Goal: Task Accomplishment & Management: Use online tool/utility

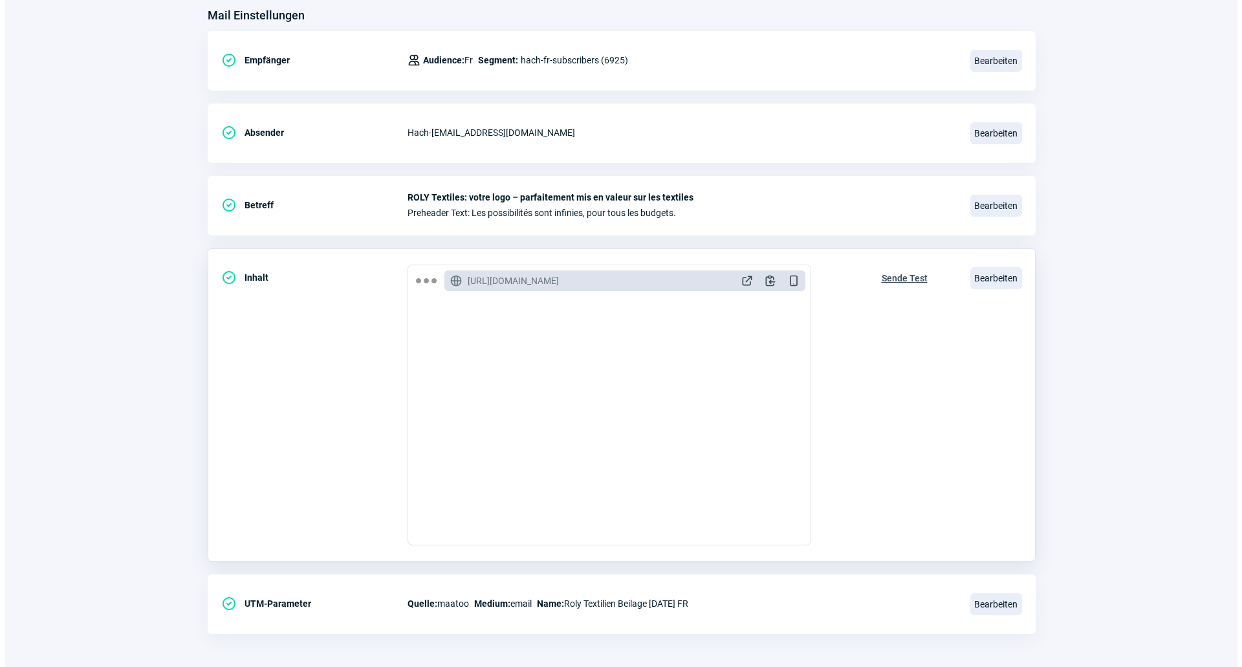
scroll to position [173, 0]
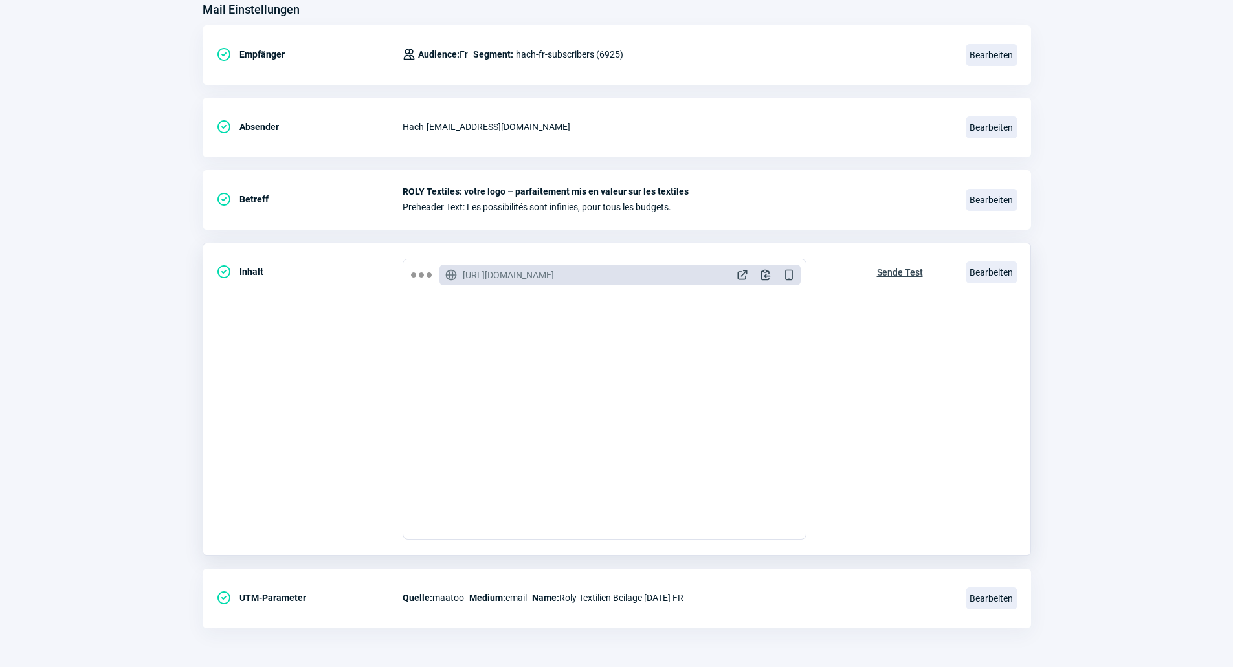
click at [965, 262] on div "Bearbeiten" at bounding box center [991, 272] width 52 height 27
click at [975, 263] on span "Bearbeiten" at bounding box center [991, 272] width 52 height 22
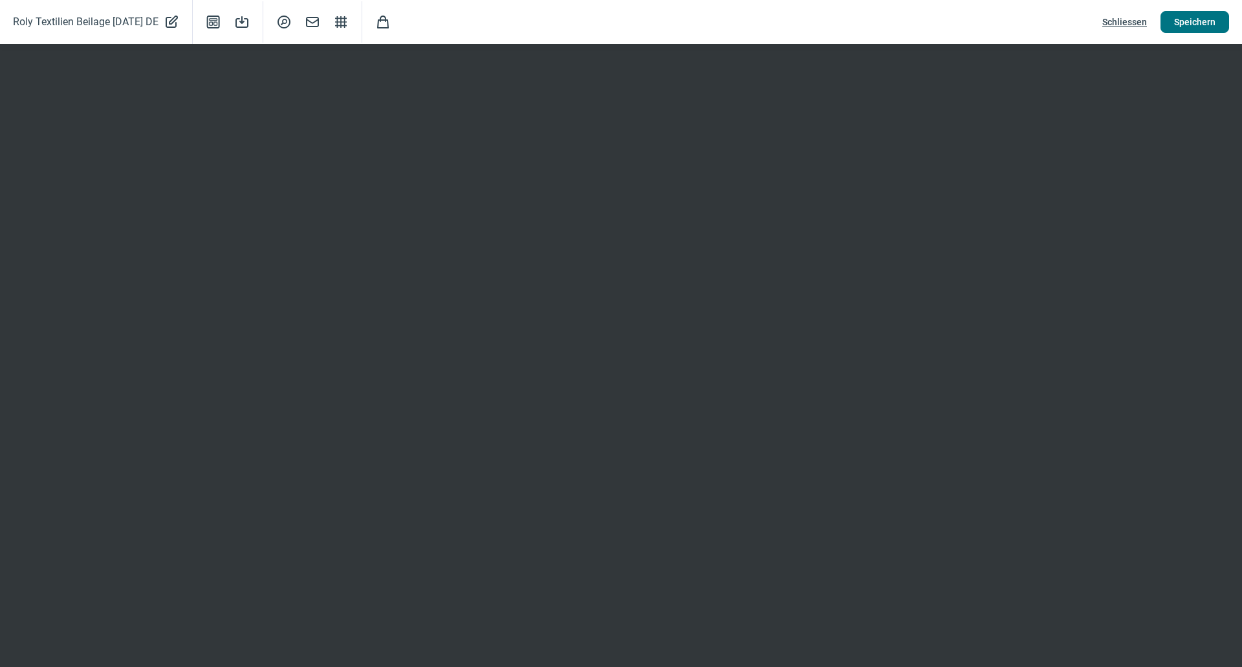
click at [1191, 19] on span "Speichern" at bounding box center [1194, 22] width 41 height 21
click at [1108, 23] on span "Schliessen" at bounding box center [1125, 22] width 45 height 21
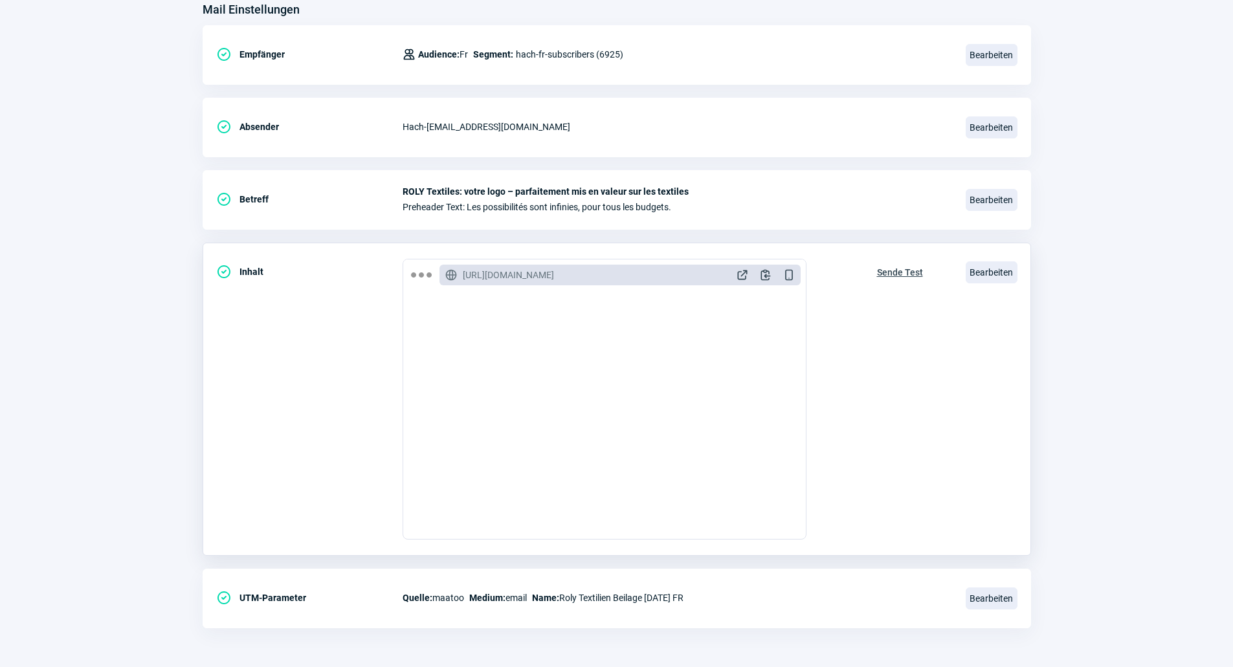
click at [900, 272] on span "Sende Test" at bounding box center [900, 272] width 46 height 21
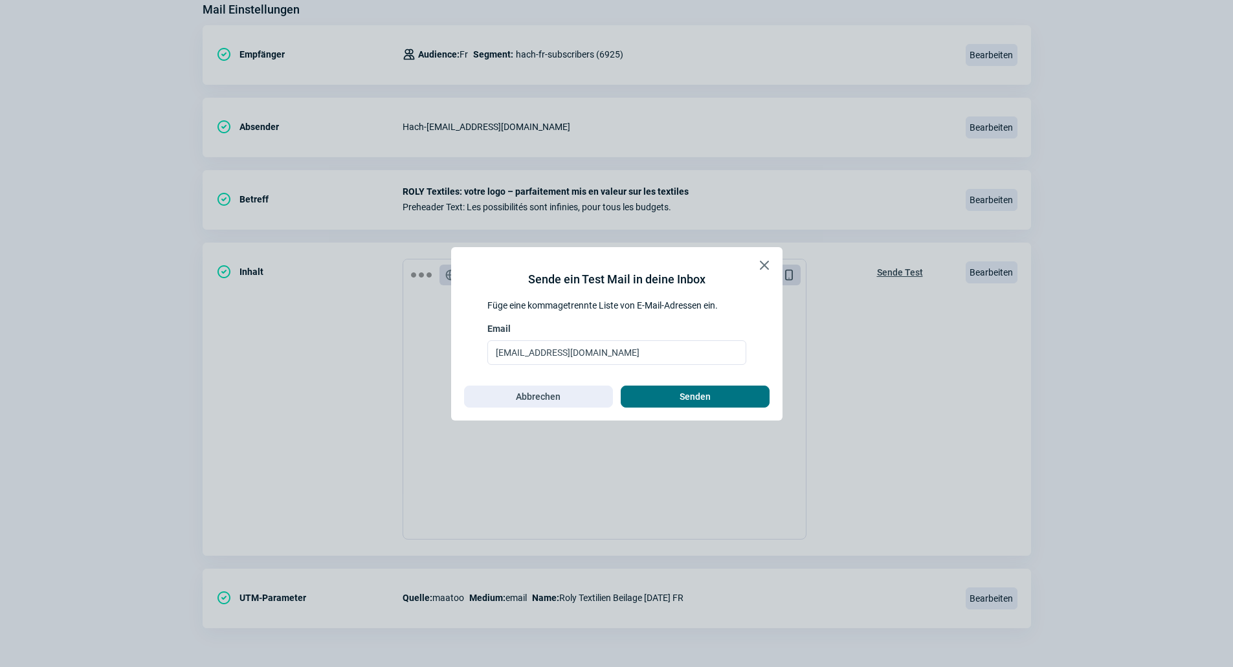
click at [728, 399] on span "Senden" at bounding box center [695, 396] width 122 height 21
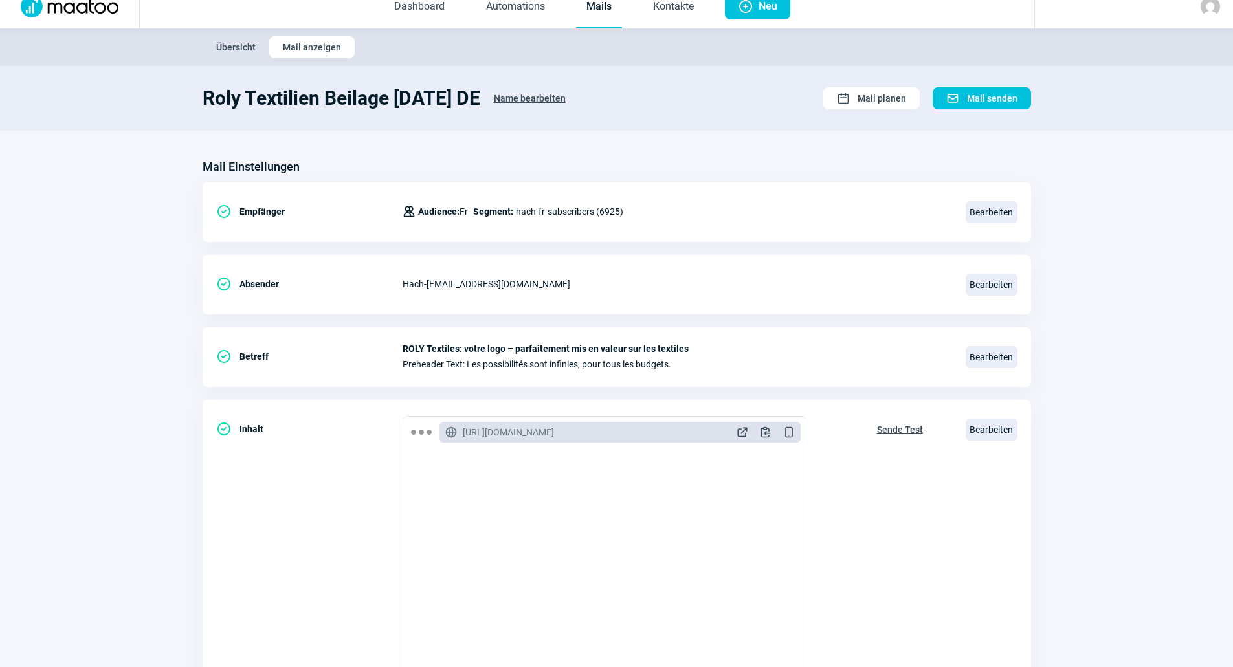
scroll to position [0, 0]
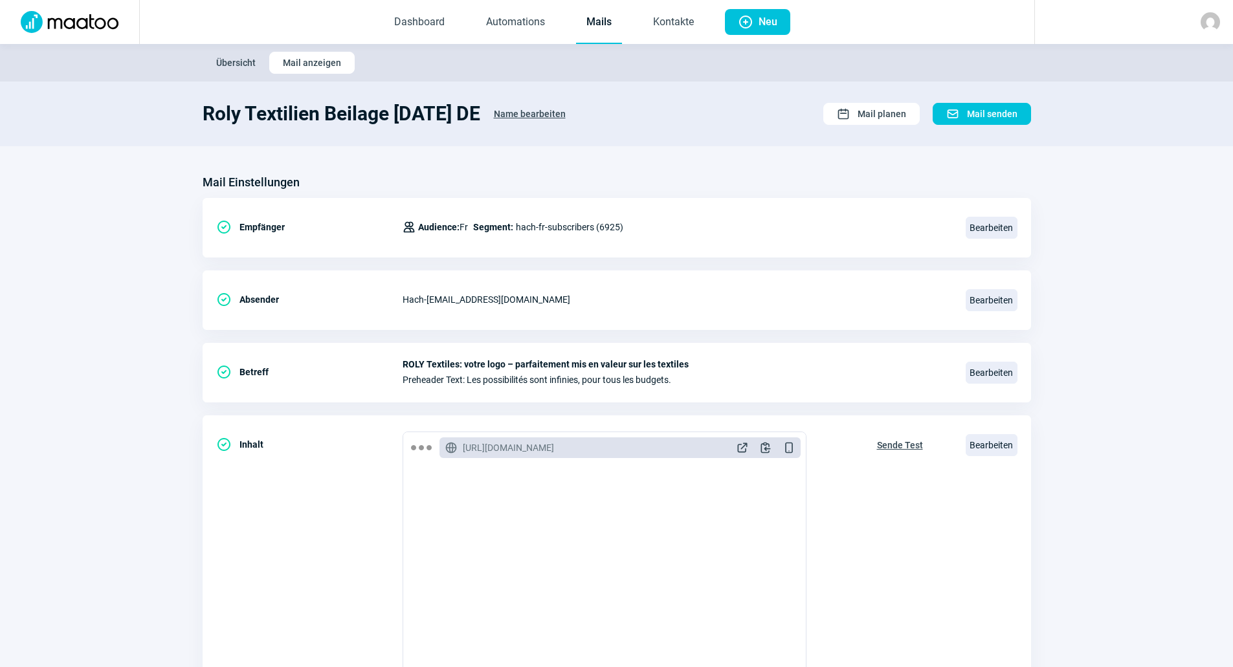
click at [601, 27] on link "Mails" at bounding box center [599, 22] width 46 height 43
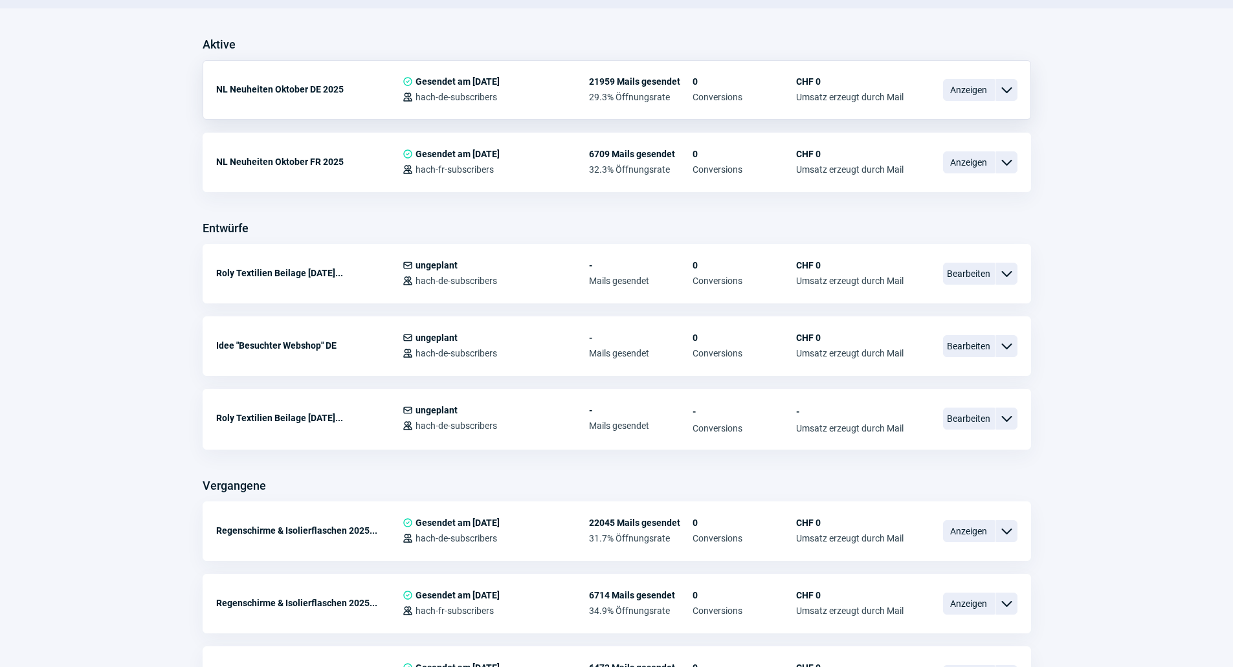
scroll to position [324, 0]
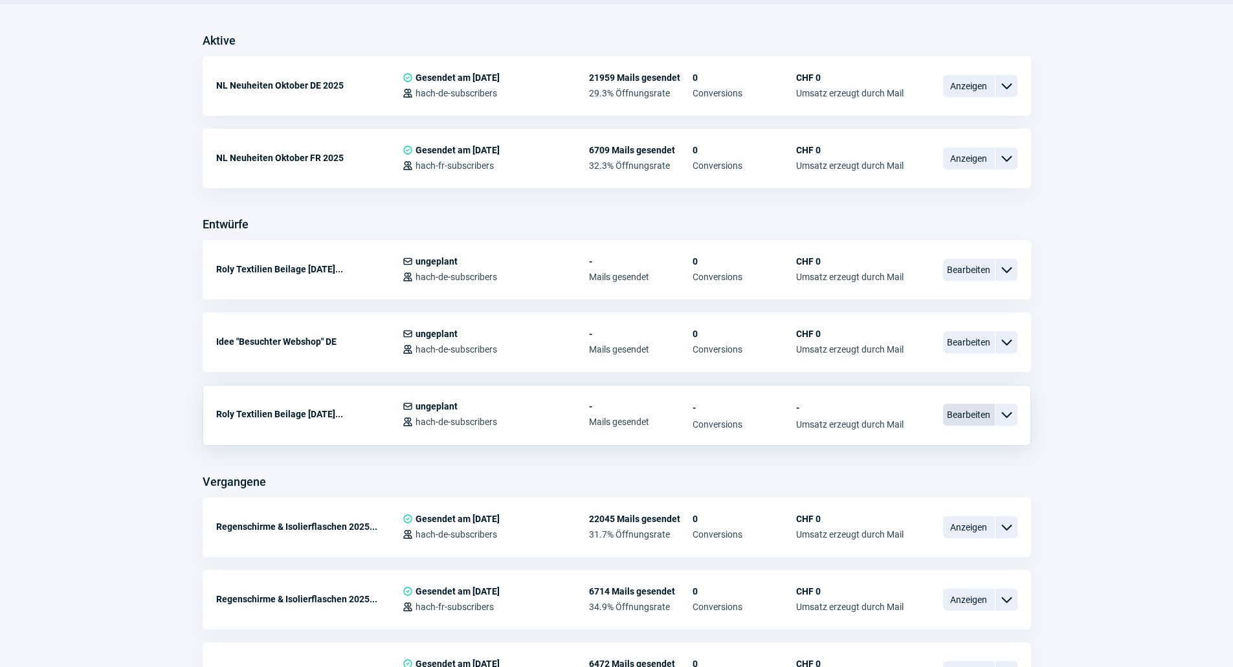
click at [953, 424] on span "Bearbeiten" at bounding box center [969, 415] width 52 height 22
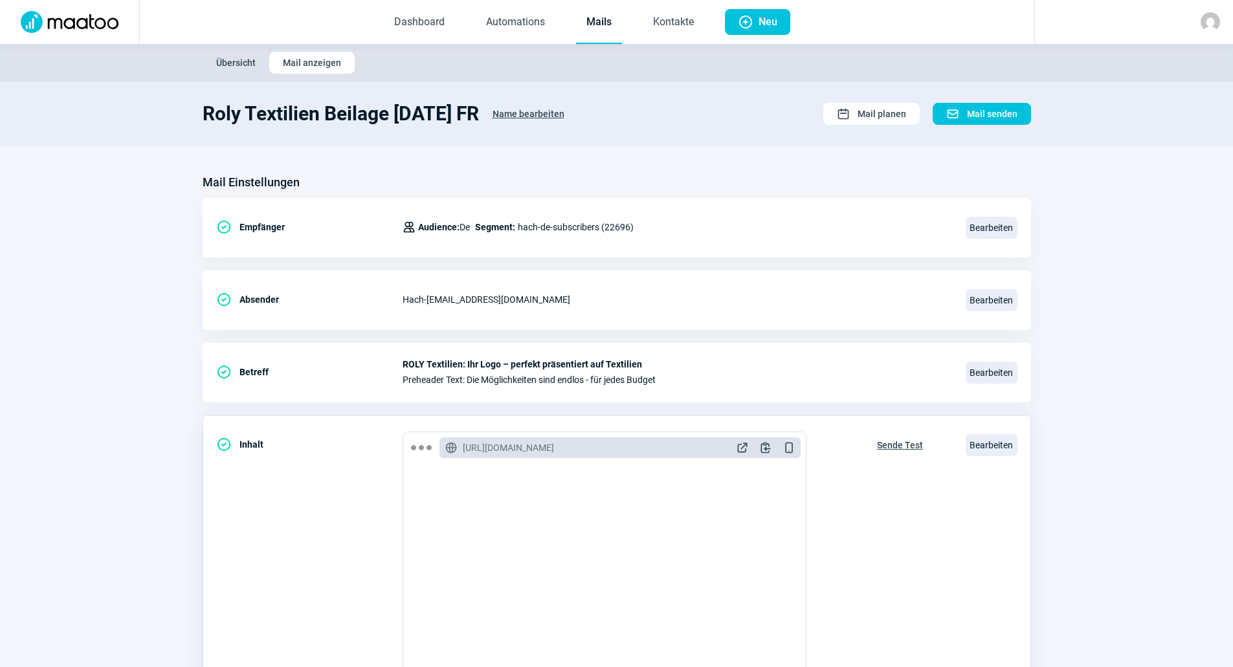
click at [905, 447] on span "Sende Test" at bounding box center [900, 445] width 46 height 21
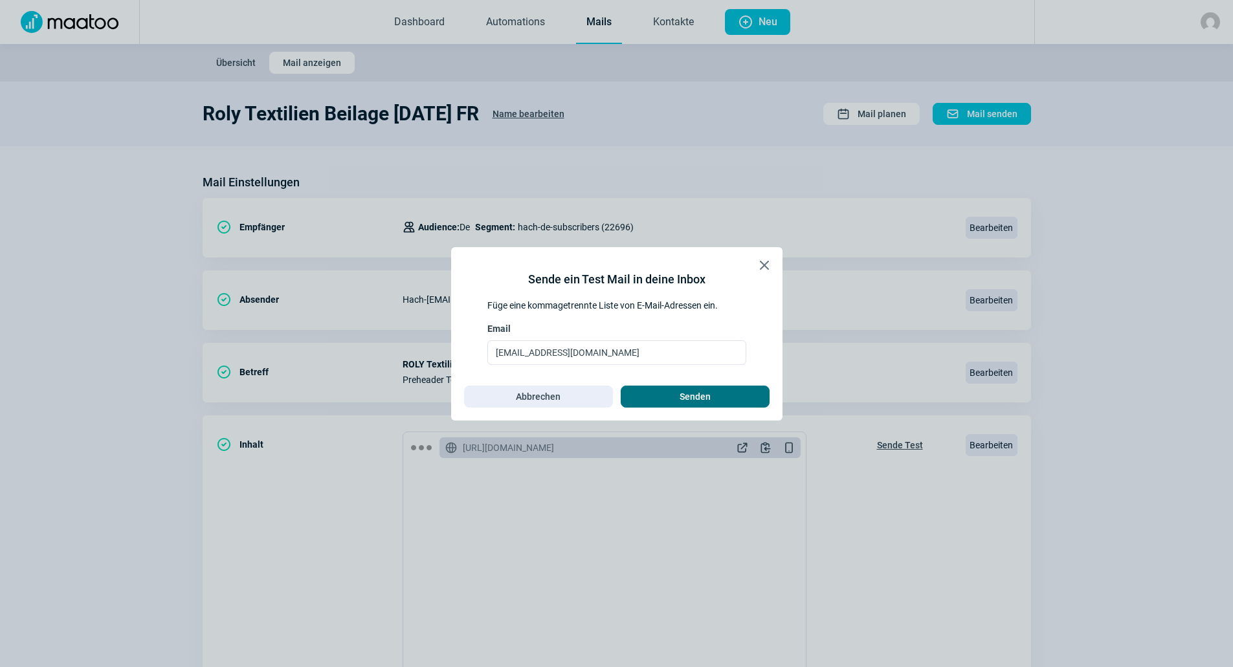
click at [725, 395] on span "Senden" at bounding box center [695, 396] width 122 height 21
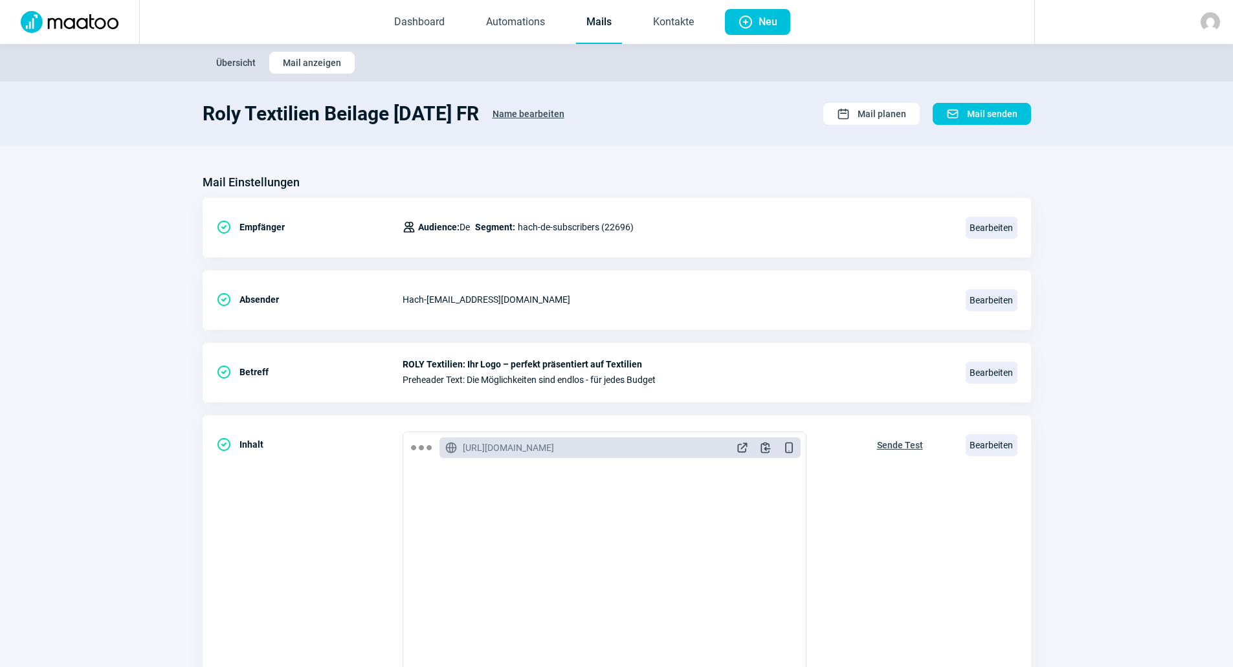
click at [593, 28] on link "Mails" at bounding box center [599, 22] width 46 height 43
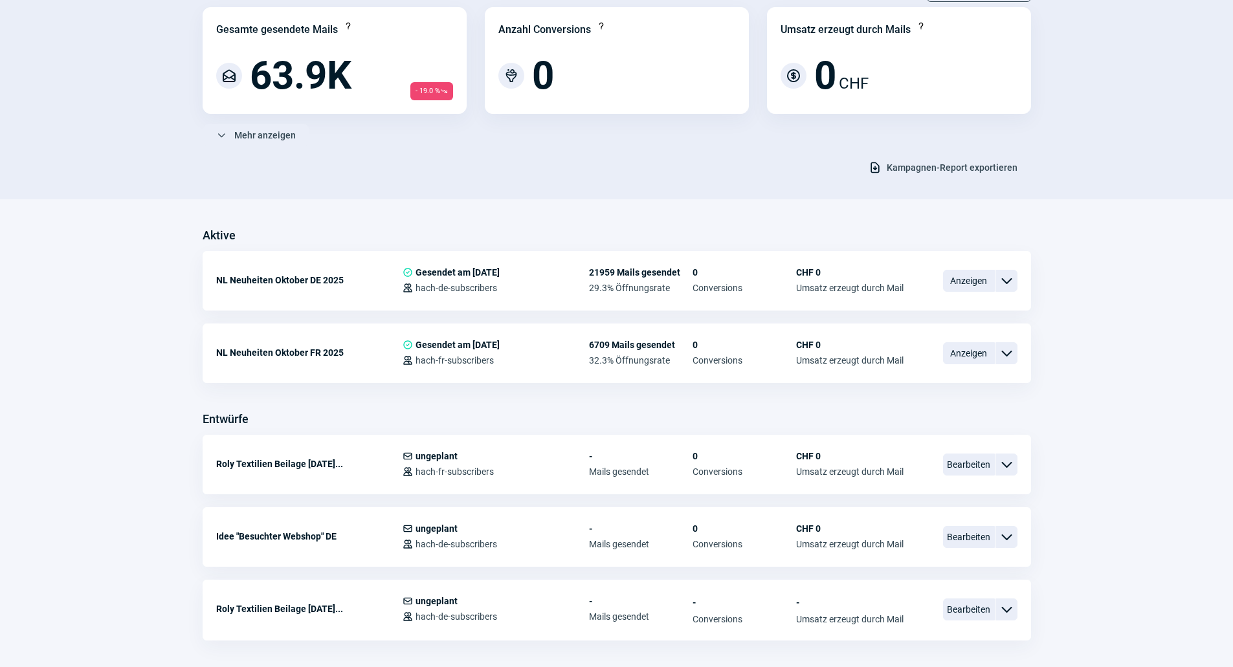
scroll to position [129, 0]
click at [947, 465] on span "Bearbeiten" at bounding box center [969, 464] width 52 height 22
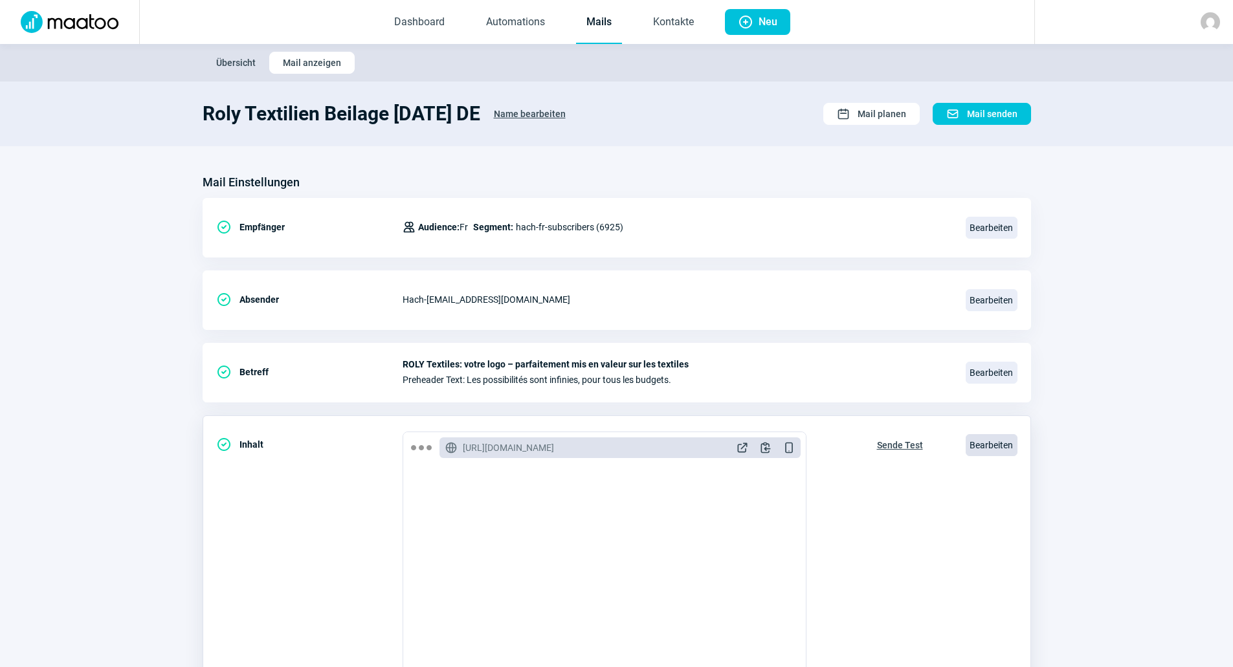
click at [969, 444] on span "Bearbeiten" at bounding box center [991, 445] width 52 height 22
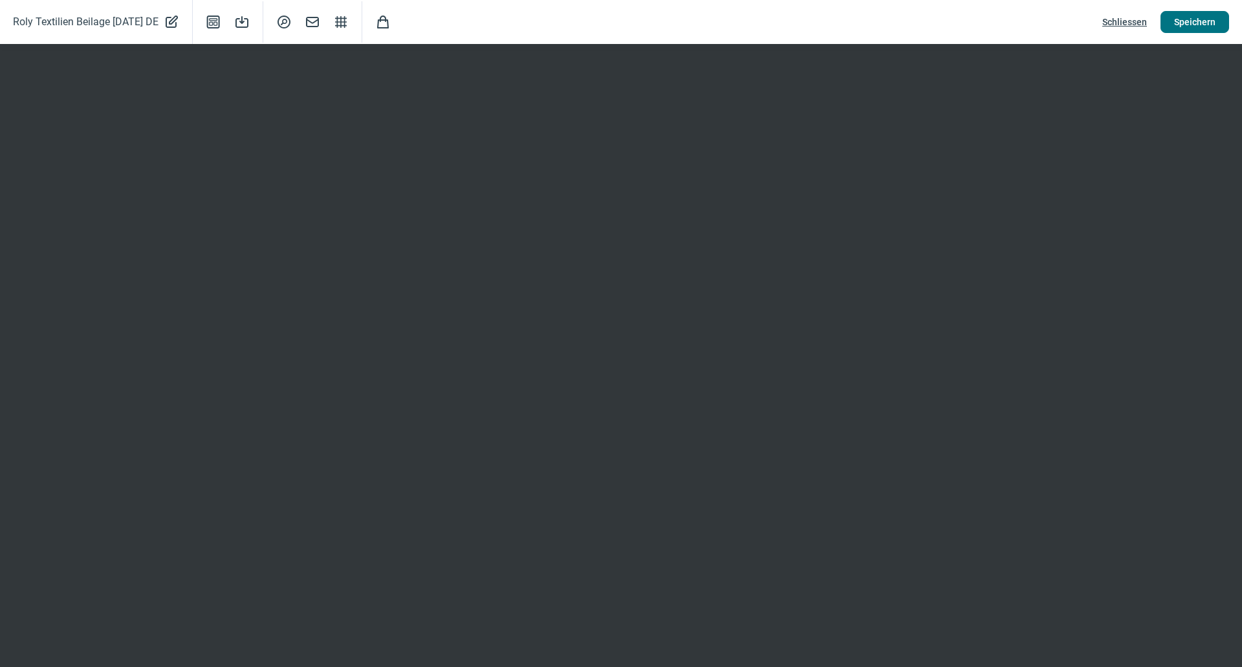
click at [1214, 26] on span "Speichern" at bounding box center [1194, 22] width 41 height 21
click at [1115, 22] on span "Schliessen" at bounding box center [1125, 22] width 45 height 21
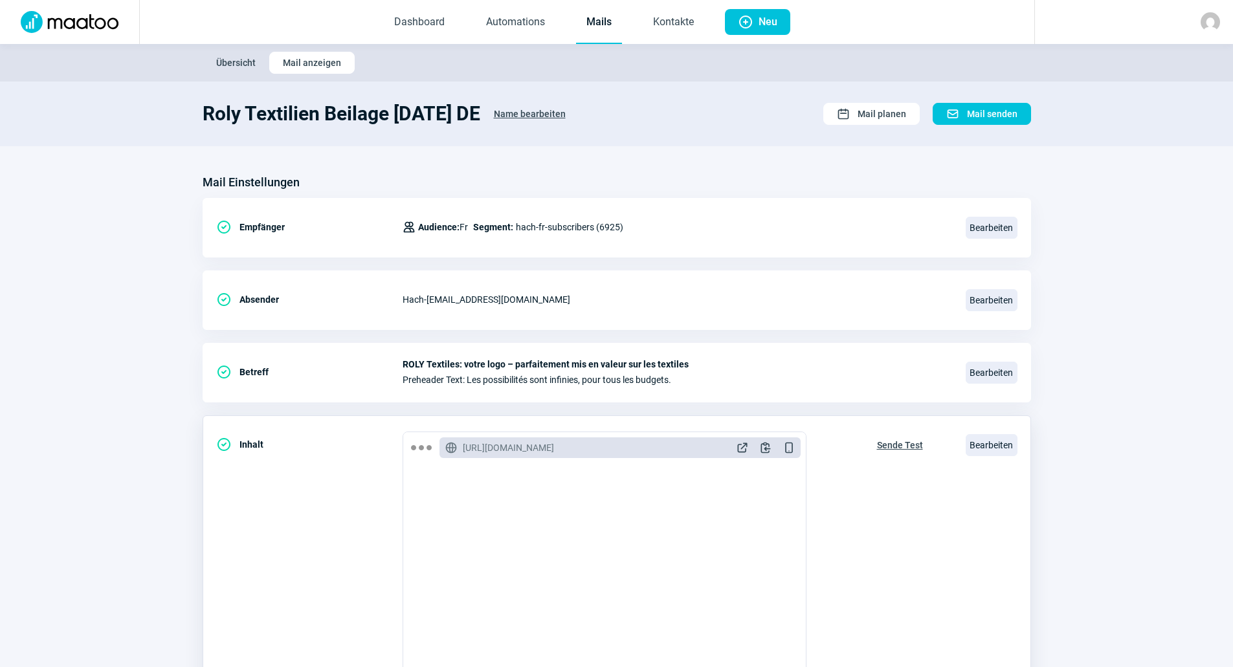
click at [889, 435] on span "Sende Test" at bounding box center [900, 445] width 46 height 21
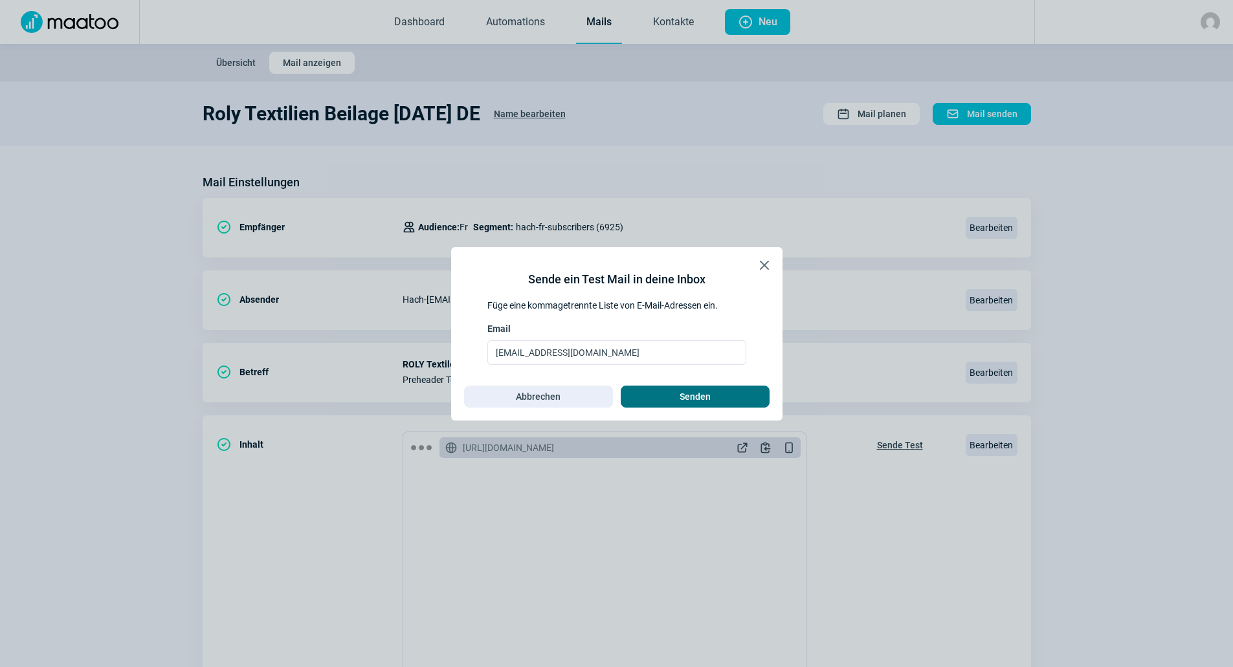
click at [725, 404] on span "Senden" at bounding box center [695, 396] width 122 height 21
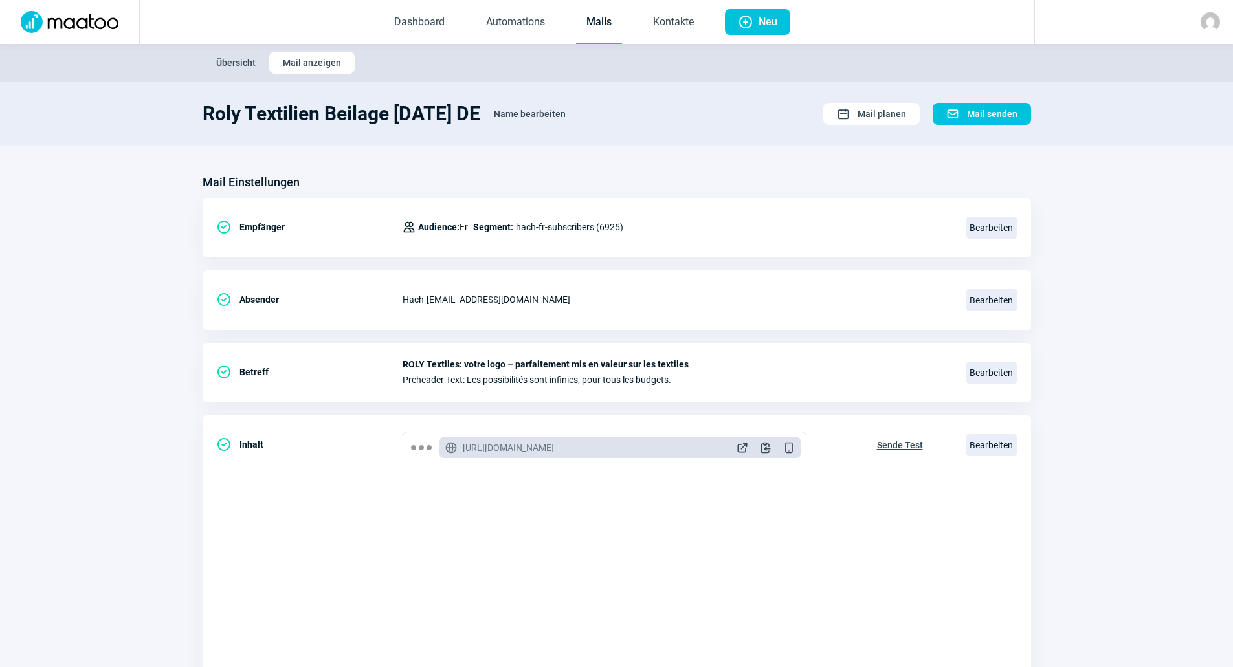
click at [65, 375] on section "Mail Einstellungen CheckCircle icon Empfänger Users icon Audience: Fr Segment: …" at bounding box center [616, 493] width 1233 height 694
click at [78, 16] on img at bounding box center [69, 22] width 113 height 22
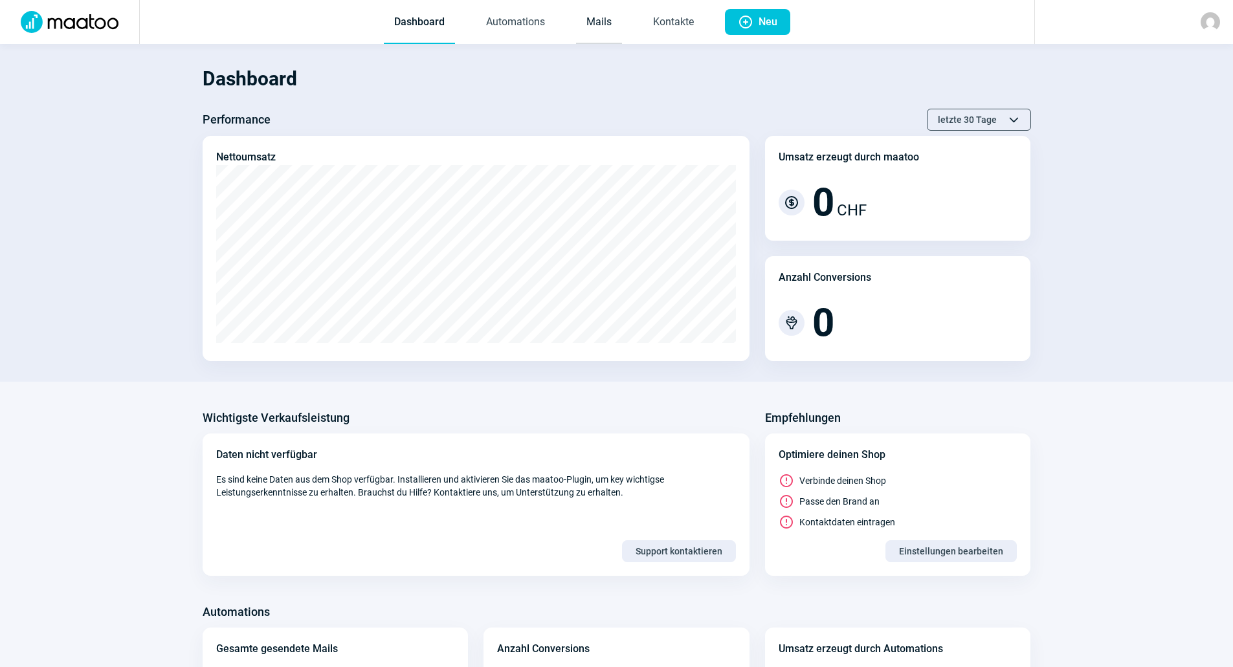
click at [587, 31] on link "Mails" at bounding box center [599, 22] width 46 height 43
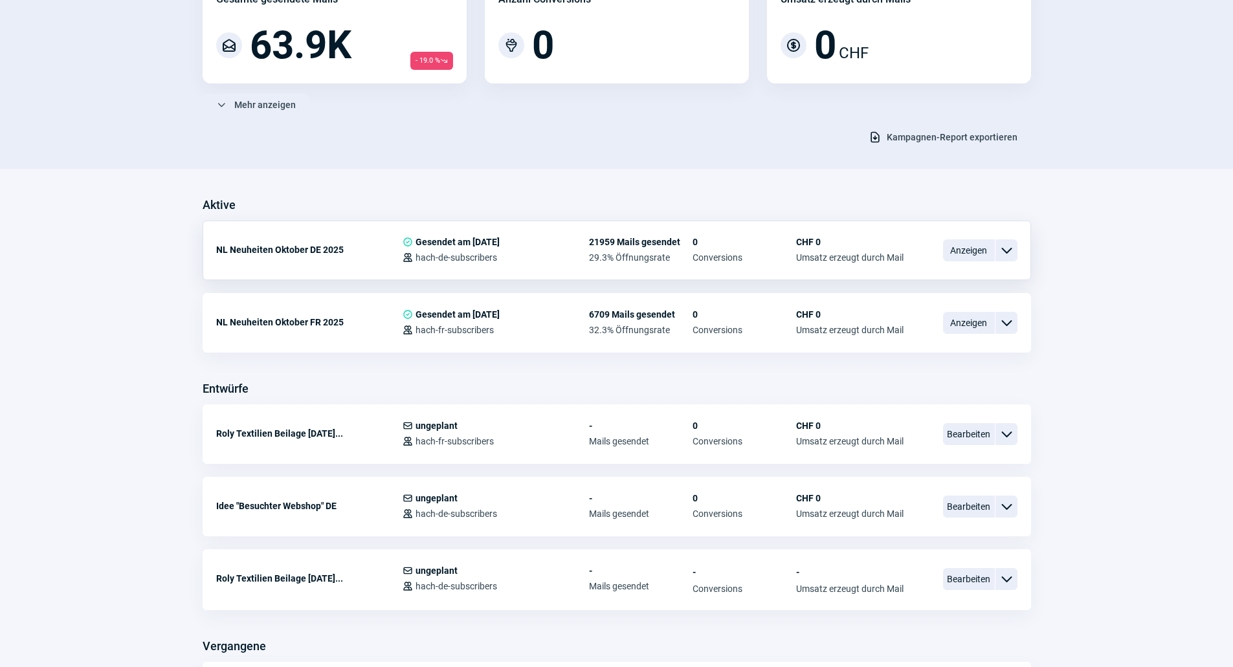
scroll to position [194, 0]
